Goal: Book appointment/travel/reservation

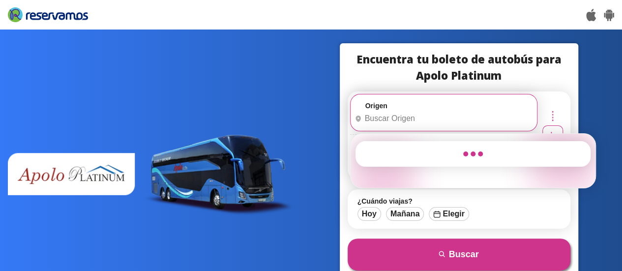
click at [395, 117] on input "Origen" at bounding box center [442, 118] width 184 height 25
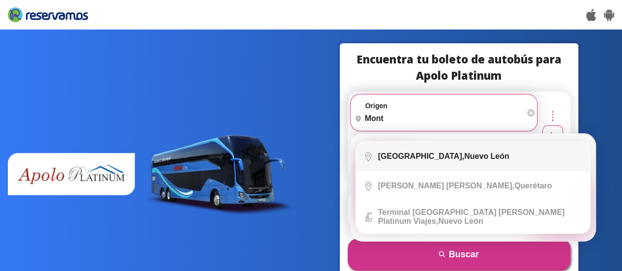
click at [397, 162] on li "City Icon Monterrey, Nuevo León" at bounding box center [473, 156] width 234 height 29
type input "[GEOGRAPHIC_DATA], [GEOGRAPHIC_DATA][PERSON_NAME]"
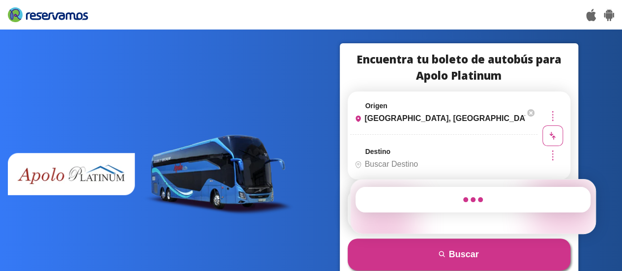
click at [396, 162] on input "Destino" at bounding box center [442, 164] width 184 height 25
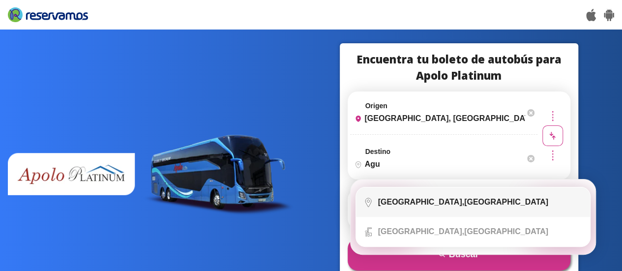
click at [415, 210] on li "City Icon Aguascalientes, Aguascalientes" at bounding box center [473, 201] width 234 height 29
type input "[GEOGRAPHIC_DATA], [GEOGRAPHIC_DATA]"
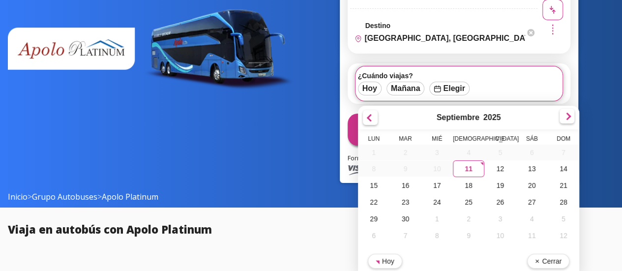
click at [574, 116] on div at bounding box center [566, 116] width 15 height 15
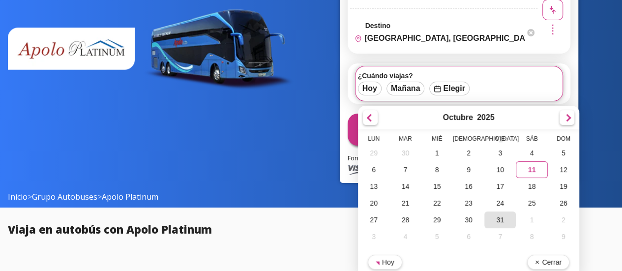
click at [514, 216] on div "31" at bounding box center [499, 219] width 31 height 17
type input "[DATE]"
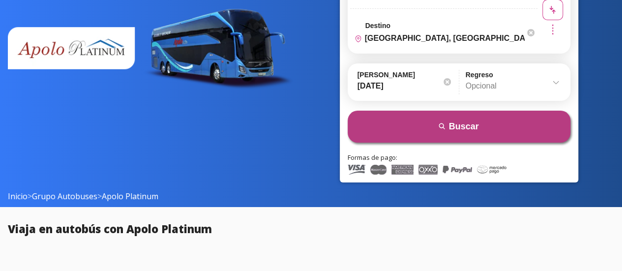
click at [522, 120] on button "search Buscar" at bounding box center [458, 127] width 223 height 32
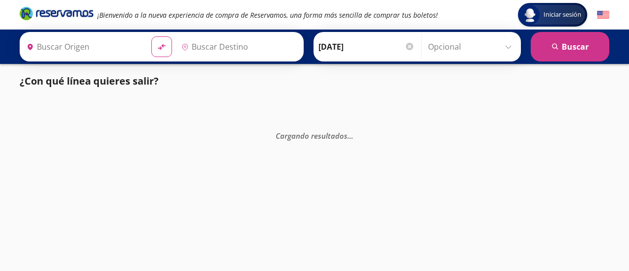
type input "[GEOGRAPHIC_DATA], [GEOGRAPHIC_DATA][PERSON_NAME]"
type input "[GEOGRAPHIC_DATA], [GEOGRAPHIC_DATA]"
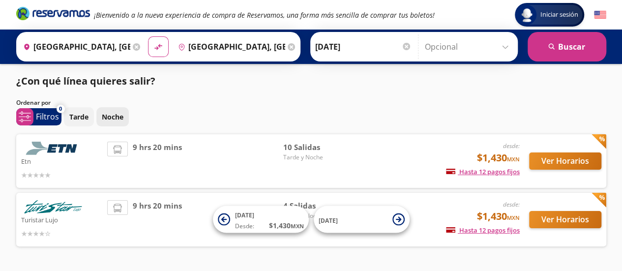
click at [99, 117] on button "Noche" at bounding box center [112, 116] width 32 height 19
click at [255, 115] on div "Tarde Noche" at bounding box center [335, 116] width 542 height 19
